Goal: Find specific page/section: Find specific page/section

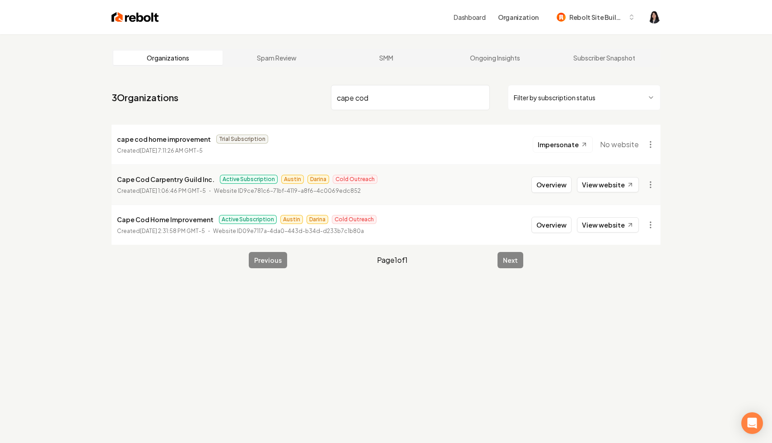
click at [480, 98] on input "cape cod" at bounding box center [410, 97] width 159 height 25
type input "c"
type input "vs"
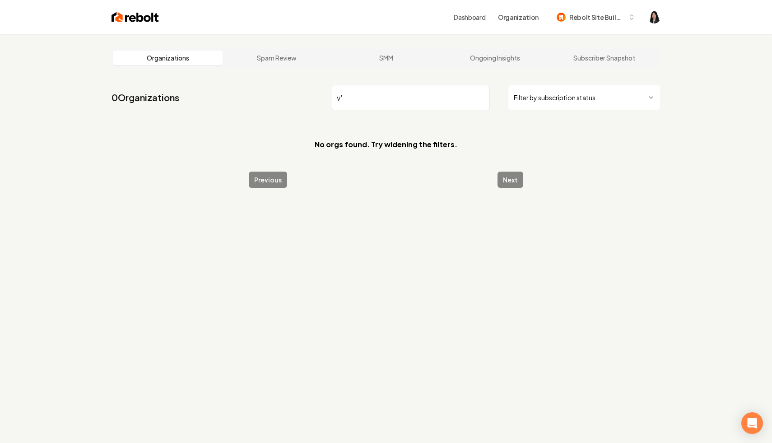
type input "v"
drag, startPoint x: 437, startPoint y: 99, endPoint x: 290, endPoint y: 92, distance: 147.2
click at [290, 92] on nav "0 Organizations v land Filter by subscription status" at bounding box center [385, 101] width 549 height 40
type input "landscaping"
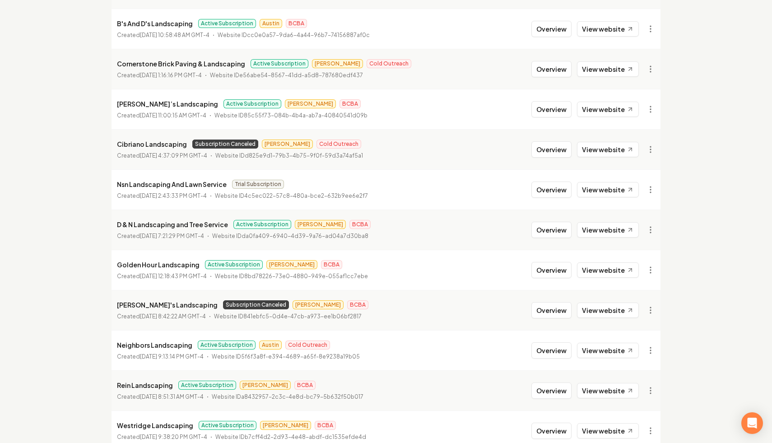
scroll to position [924, 0]
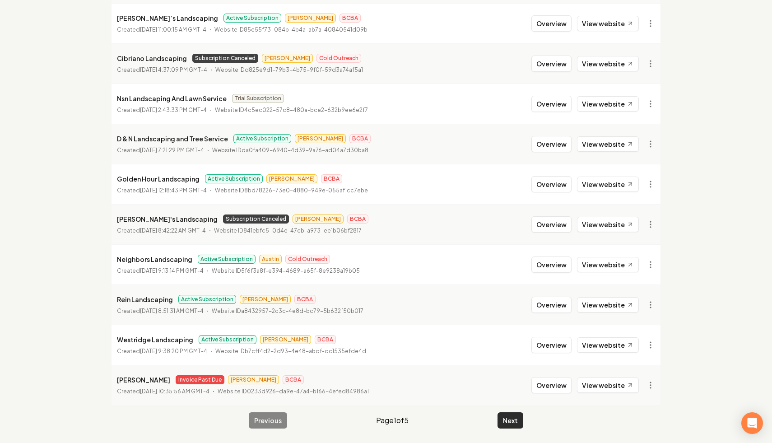
click at [506, 422] on button "Next" at bounding box center [510, 420] width 26 height 16
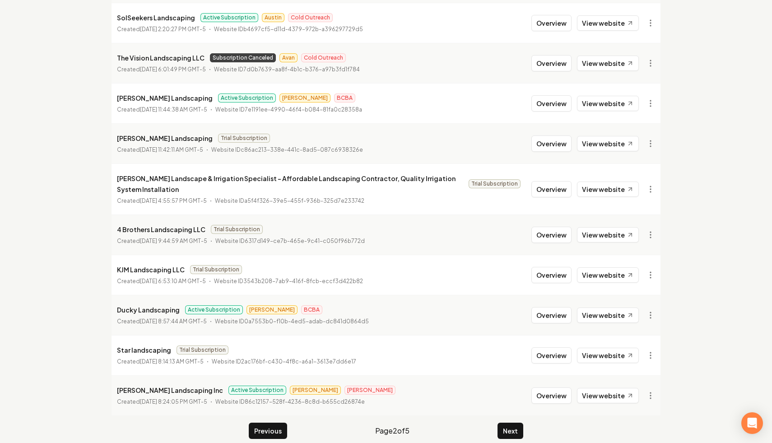
scroll to position [935, 0]
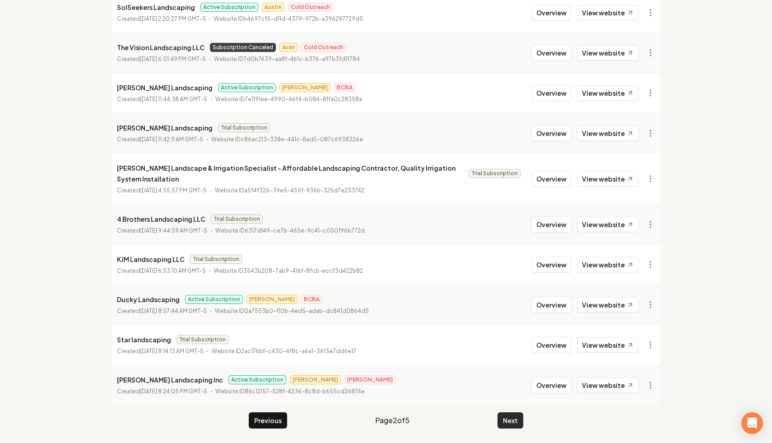
click at [506, 418] on button "Next" at bounding box center [510, 420] width 26 height 16
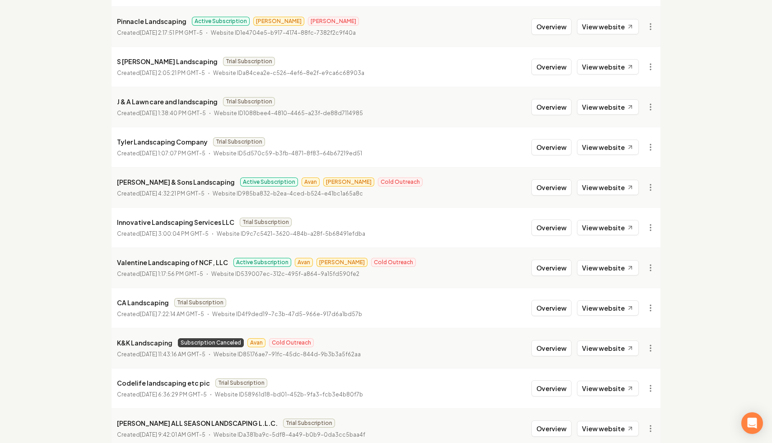
scroll to position [924, 0]
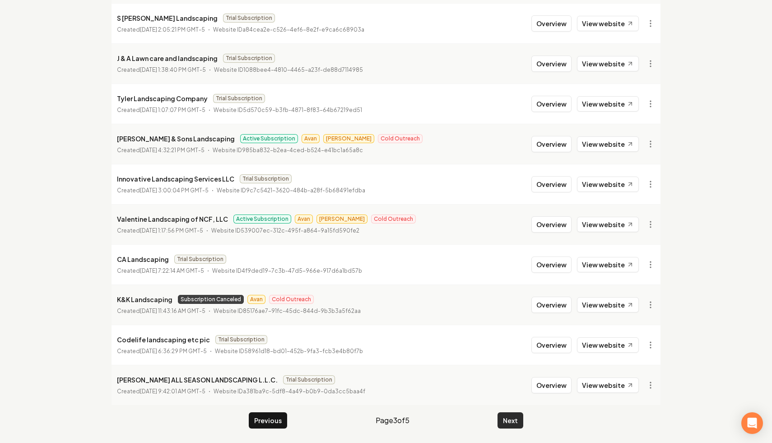
click at [518, 420] on button "Next" at bounding box center [510, 420] width 26 height 16
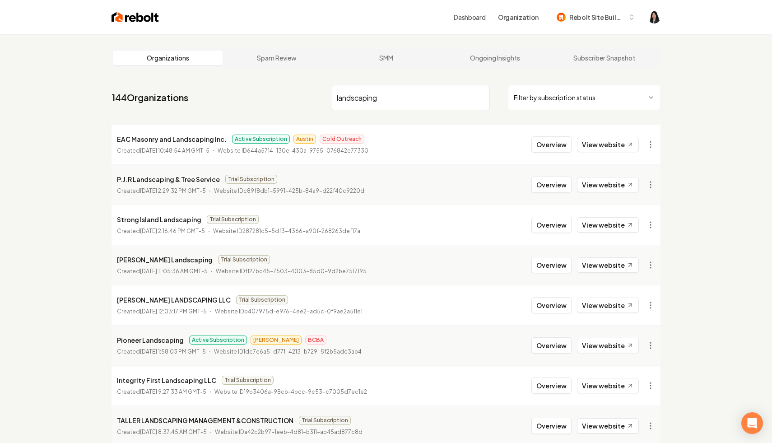
scroll to position [924, 0]
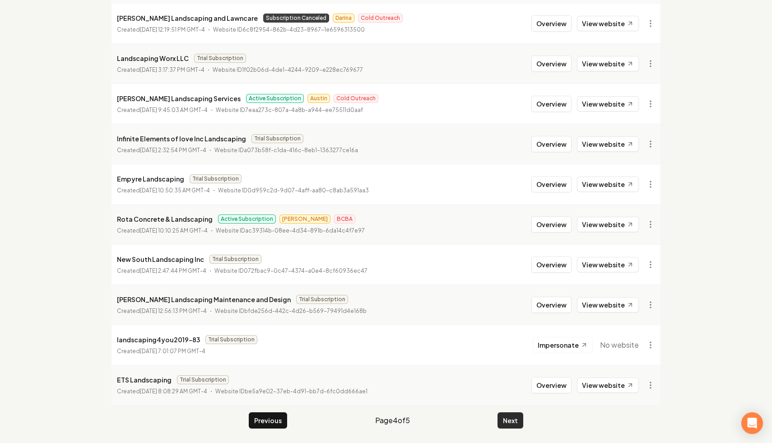
click at [512, 422] on button "Next" at bounding box center [510, 420] width 26 height 16
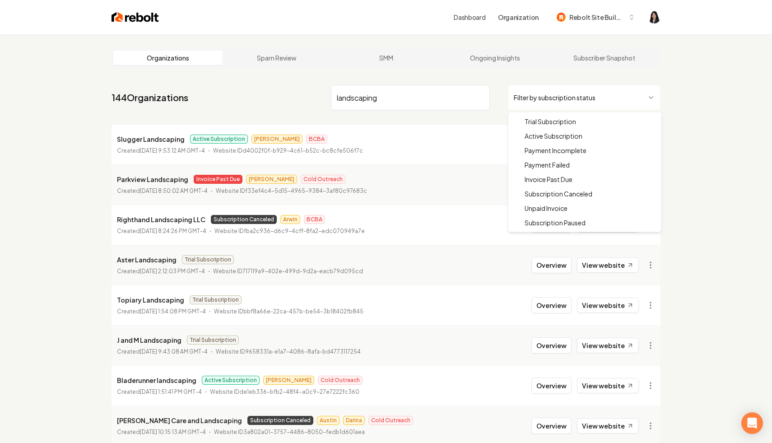
click at [556, 104] on html "Dashboard Organization Rebolt Site Builder Organizations Spam Review SMM Ongoin…" at bounding box center [386, 221] width 772 height 443
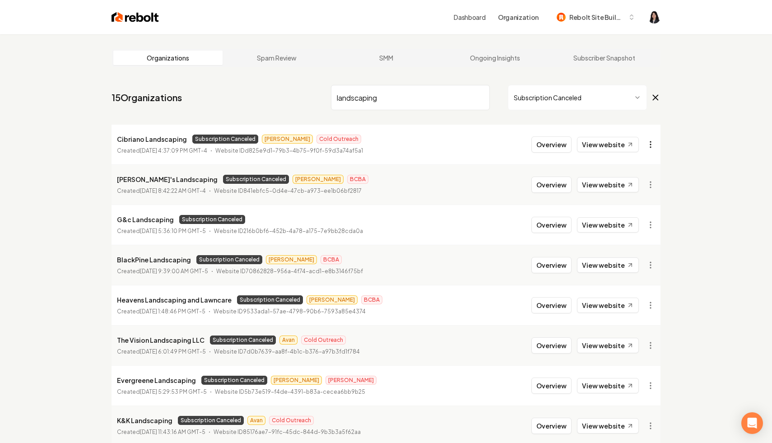
click at [647, 148] on html "Dashboard Organization Rebolt Site Builder Organizations Spam Review SMM Ongoin…" at bounding box center [386, 221] width 772 height 443
click at [639, 211] on link "View in Clerk" at bounding box center [628, 208] width 57 height 14
click at [651, 148] on html "Dashboard Organization Rebolt Site Builder Organizations Spam Review SMM Ongoin…" at bounding box center [386, 221] width 772 height 443
click at [637, 219] on link "View in Stripe" at bounding box center [628, 222] width 57 height 14
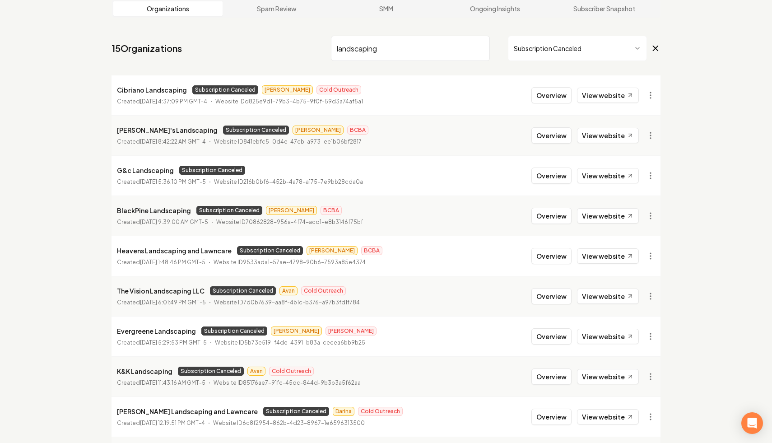
scroll to position [49, 0]
click at [650, 298] on html "Dashboard Organization Rebolt Site Builder Organizations Spam Review SMM Ongoin…" at bounding box center [386, 172] width 772 height 443
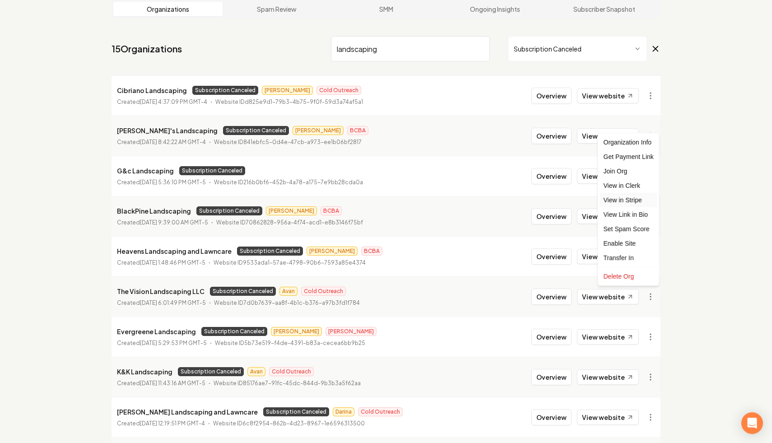
click at [640, 203] on link "View in Stripe" at bounding box center [628, 200] width 57 height 14
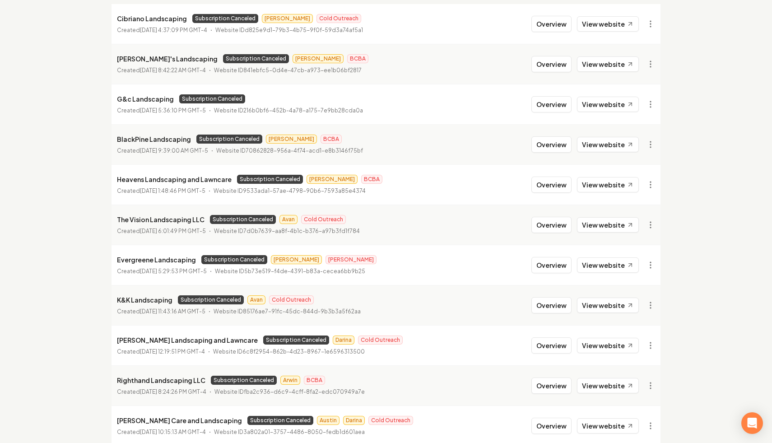
scroll to position [157, 0]
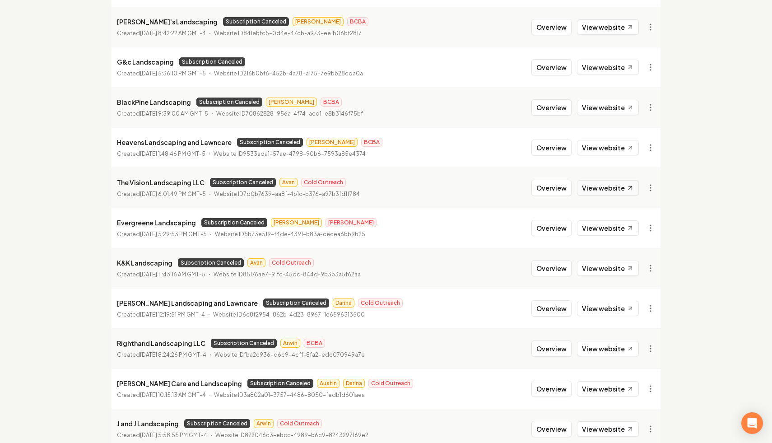
click at [599, 184] on link "View website" at bounding box center [608, 187] width 62 height 15
click at [652, 188] on html "Dashboard Organization Rebolt Site Builder Organizations Spam Review SMM Ongoin…" at bounding box center [386, 64] width 772 height 443
click at [637, 254] on link "View in Clerk" at bounding box center [628, 251] width 57 height 14
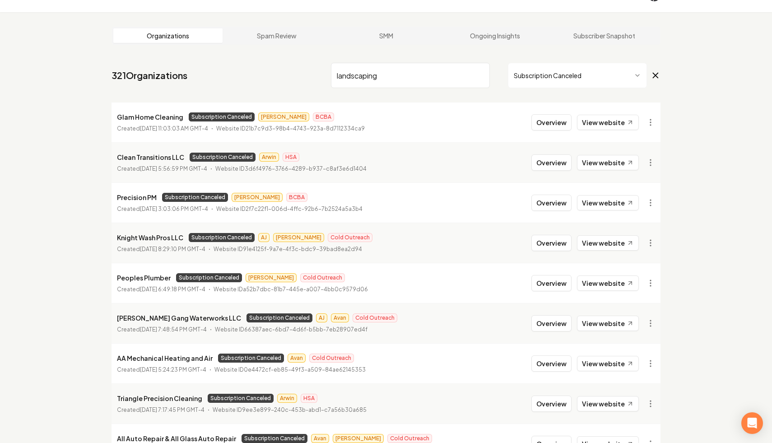
scroll to position [23, 0]
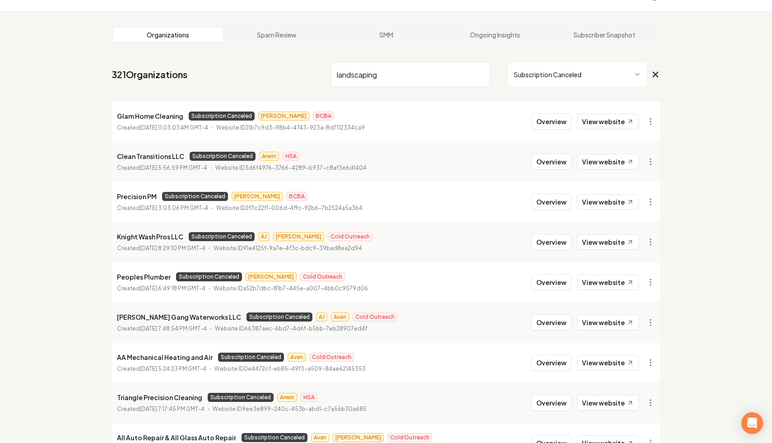
click at [467, 79] on input "landscaping" at bounding box center [410, 74] width 159 height 25
click at [425, 75] on input "landscaping" at bounding box center [410, 74] width 159 height 25
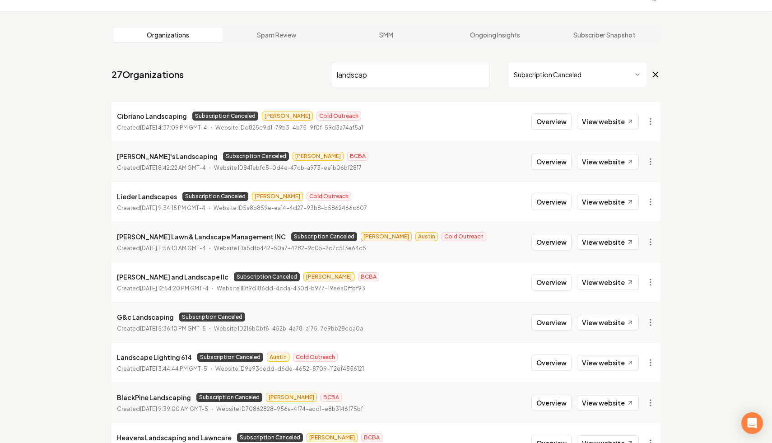
type input "landscap"
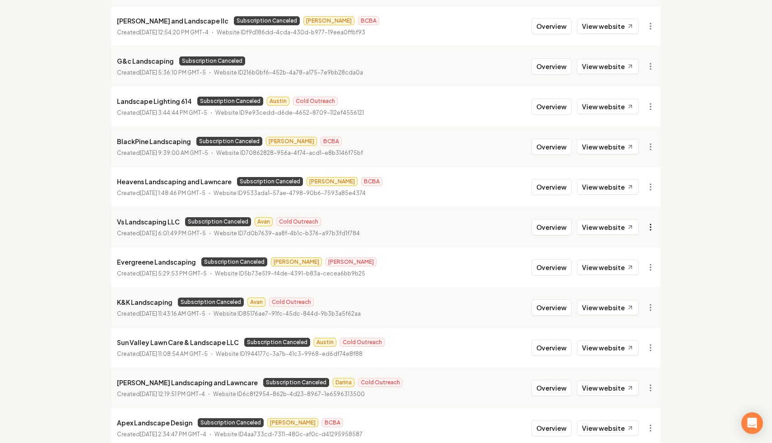
click at [641, 306] on link "View in Stripe" at bounding box center [628, 305] width 57 height 14
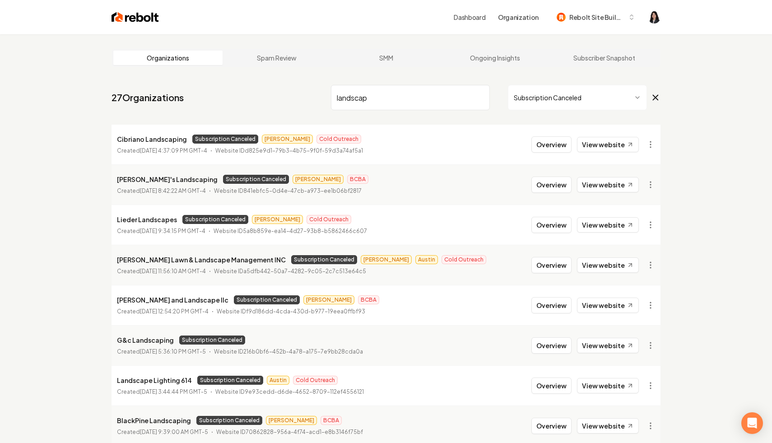
click at [655, 94] on icon at bounding box center [655, 97] width 10 height 11
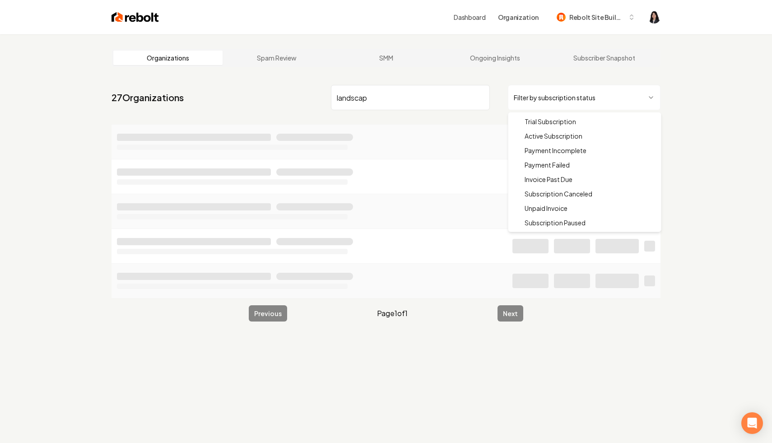
click at [624, 94] on html "Dashboard Organization Rebolt Site Builder Organizations Spam Review SMM Ongoin…" at bounding box center [386, 221] width 772 height 443
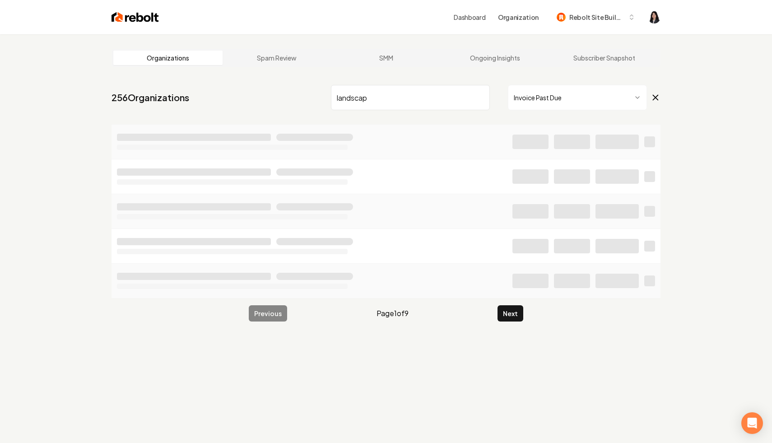
click at [480, 97] on input "landscap" at bounding box center [410, 97] width 159 height 25
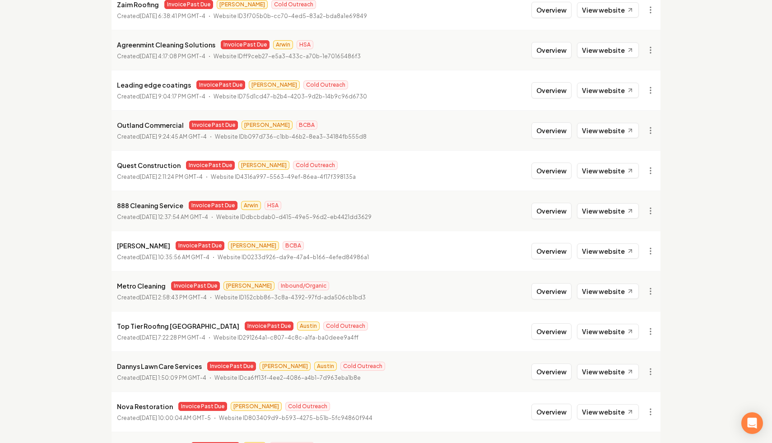
scroll to position [787, 0]
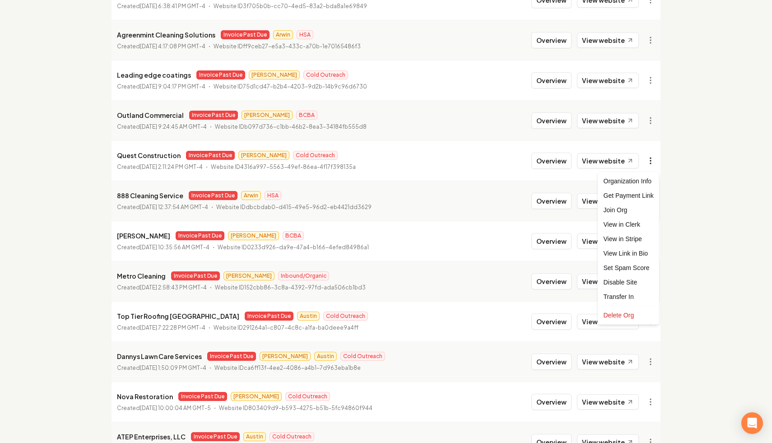
click at [634, 238] on link "View in Stripe" at bounding box center [628, 238] width 57 height 14
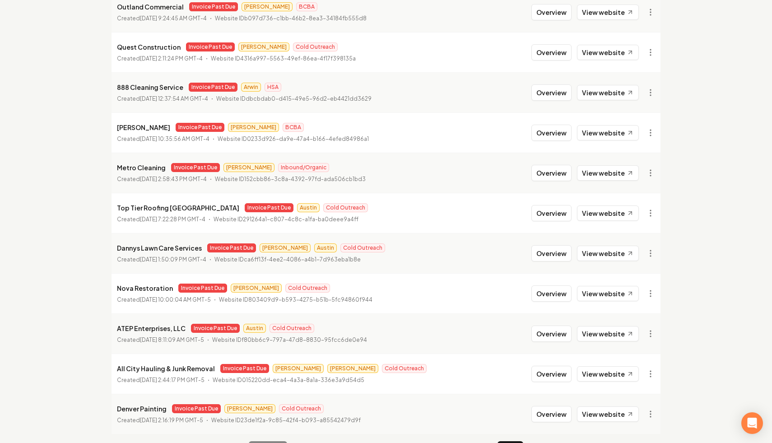
scroll to position [924, 0]
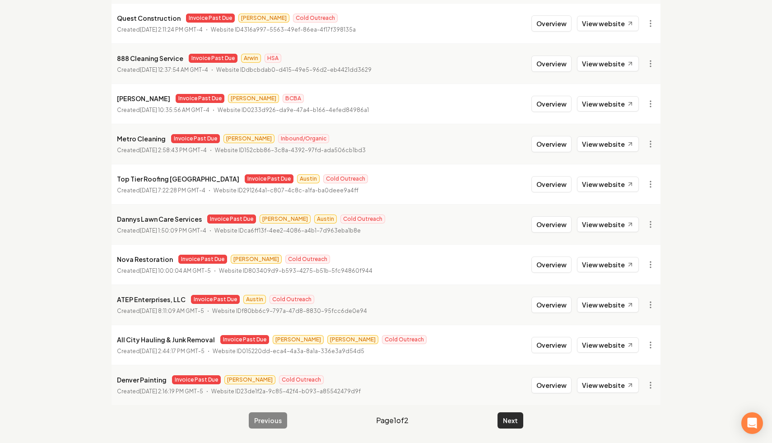
click at [509, 424] on button "Next" at bounding box center [510, 420] width 26 height 16
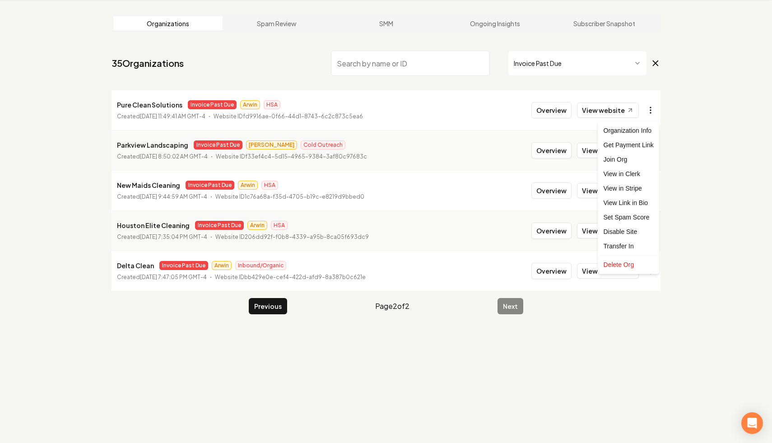
click at [653, 108] on html "Dashboard Organization Rebolt Site Builder Organizations Spam Review SMM Ongoin…" at bounding box center [386, 187] width 772 height 443
click at [642, 189] on link "View in Stripe" at bounding box center [628, 188] width 57 height 14
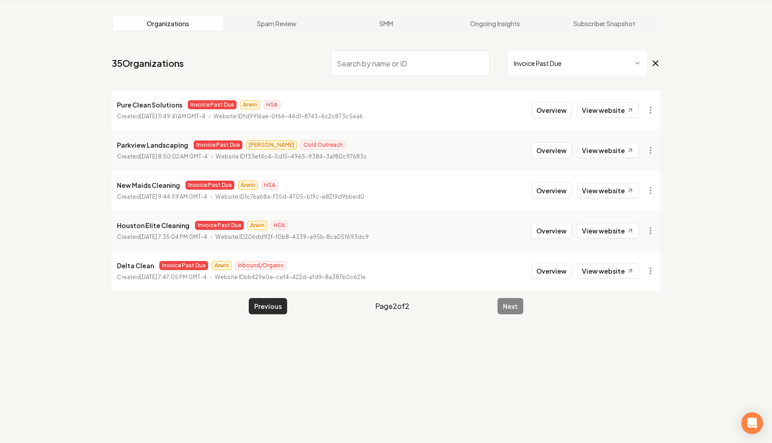
click at [277, 306] on button "Previous" at bounding box center [268, 306] width 38 height 16
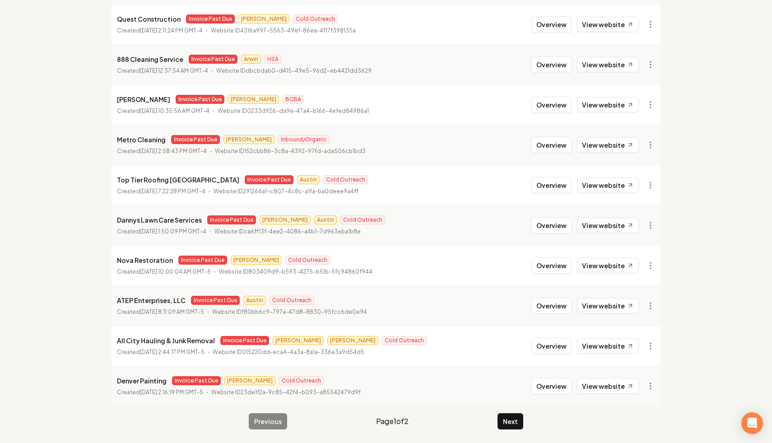
scroll to position [924, 0]
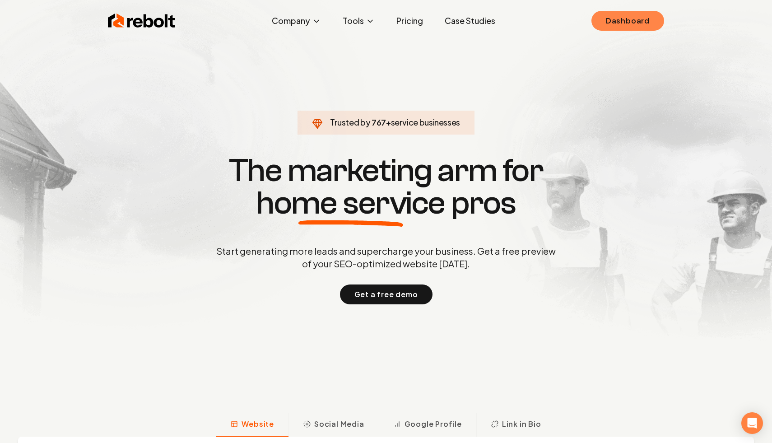
click at [631, 23] on link "Dashboard" at bounding box center [627, 21] width 73 height 20
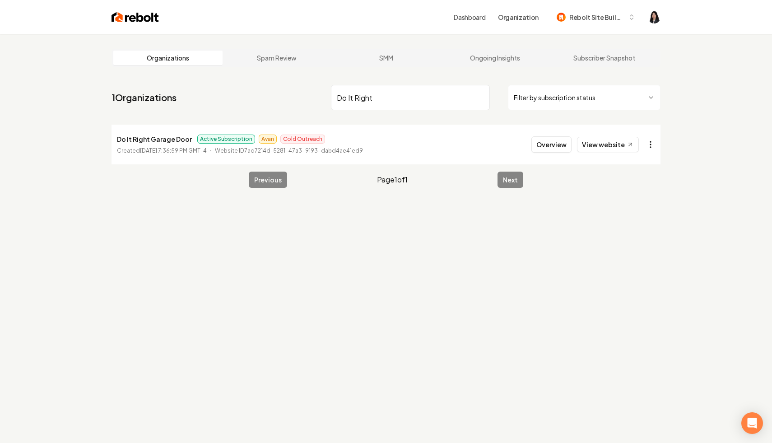
type input "Do It Right"
click at [646, 145] on html "Dashboard Organization Rebolt Site Builder Organizations Spam Review SMM Ongoin…" at bounding box center [386, 221] width 772 height 443
click at [637, 222] on link "View in Stripe" at bounding box center [628, 222] width 57 height 14
